Goal: Transaction & Acquisition: Book appointment/travel/reservation

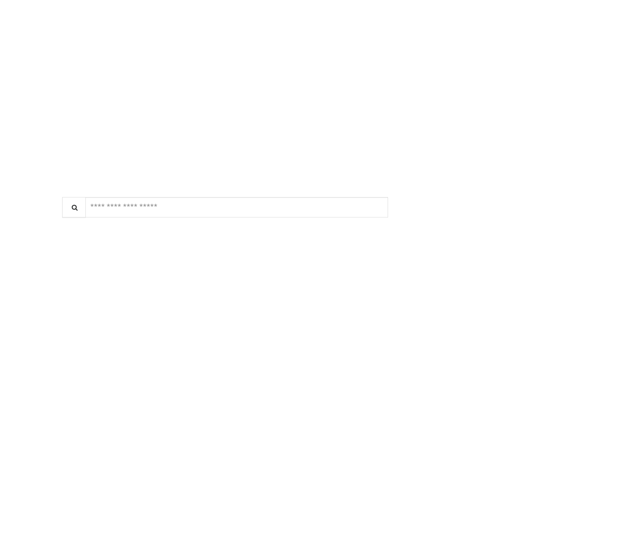
click at [336, 288] on div "$45.00 - $50.63 20min" at bounding box center [347, 285] width 81 height 71
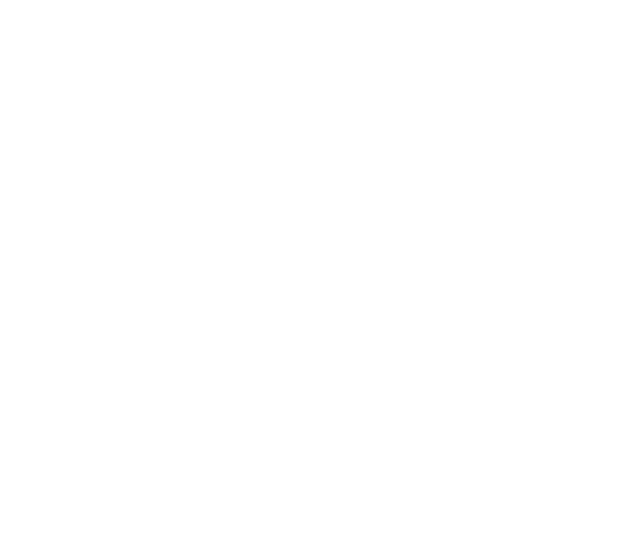
scroll to position [191, 0]
click at [319, 299] on div "*****" at bounding box center [279, 284] width 93 height 43
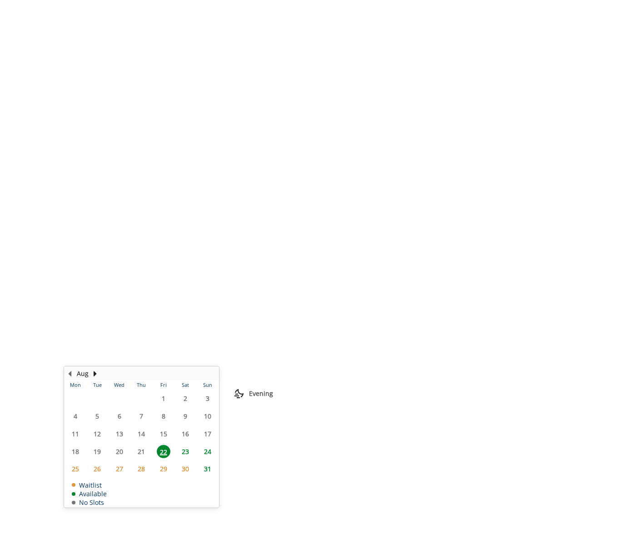
click at [263, 418] on span "6:50 PM" at bounding box center [256, 417] width 21 height 7
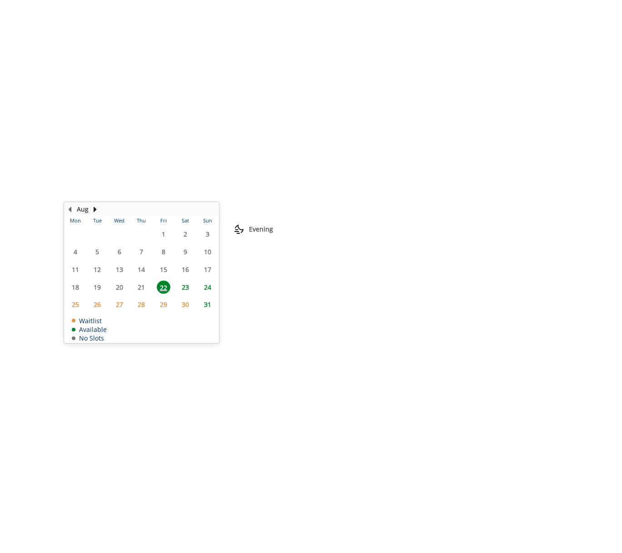
click at [297, 443] on button "BOOK NOW" at bounding box center [325, 443] width 119 height 21
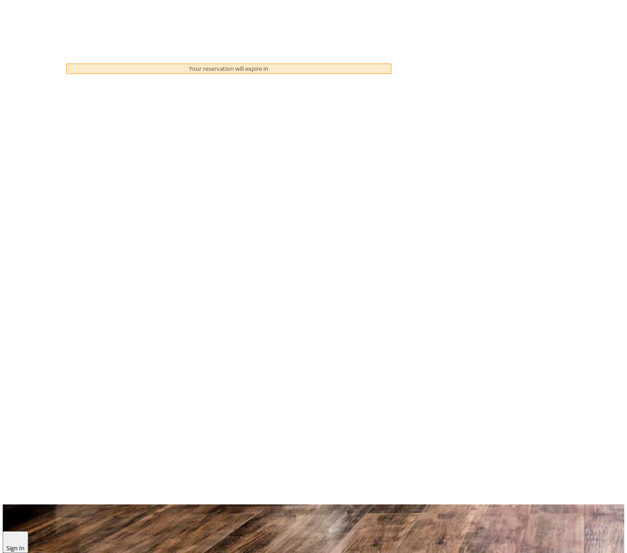
scroll to position [0, 0]
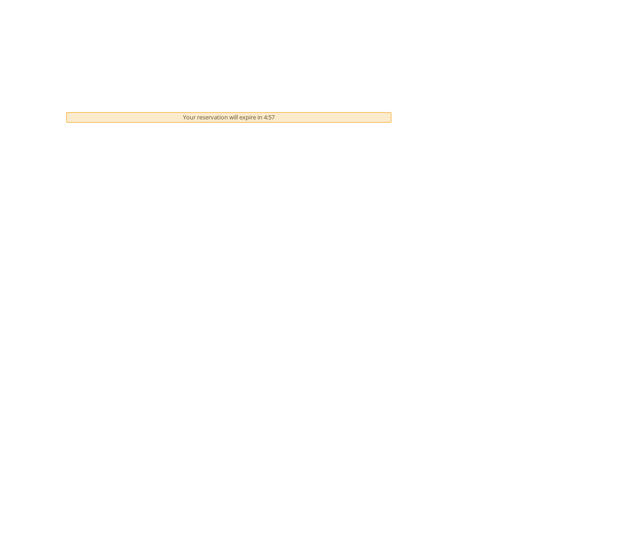
drag, startPoint x: 144, startPoint y: 356, endPoint x: 135, endPoint y: 360, distance: 9.5
click at [143, 356] on div "To book your appointment, we require your credit card details." at bounding box center [229, 362] width 326 height 17
click at [129, 360] on div "To book your appointment, we require your credit card details." at bounding box center [235, 363] width 294 height 12
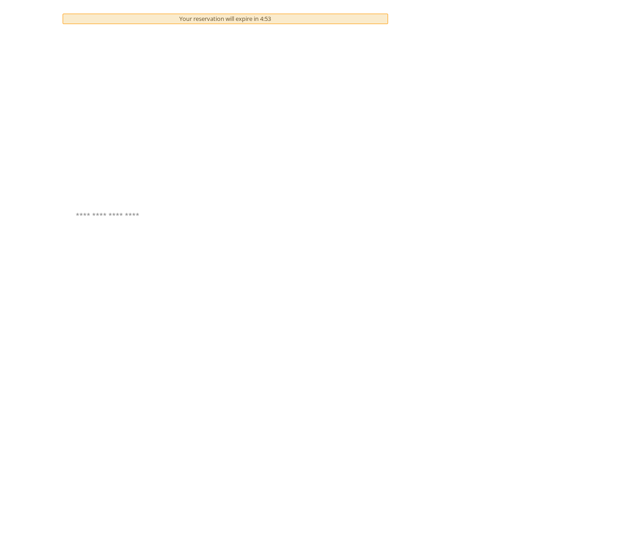
click at [246, 506] on button "Pay $48.00 and Book" at bounding box center [250, 511] width 82 height 20
